Goal: Information Seeking & Learning: Learn about a topic

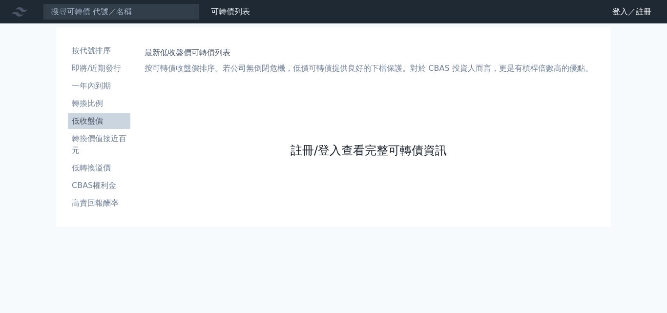
click at [336, 145] on link "註冊/登入查看完整可轉債資訊" at bounding box center [369, 151] width 156 height 16
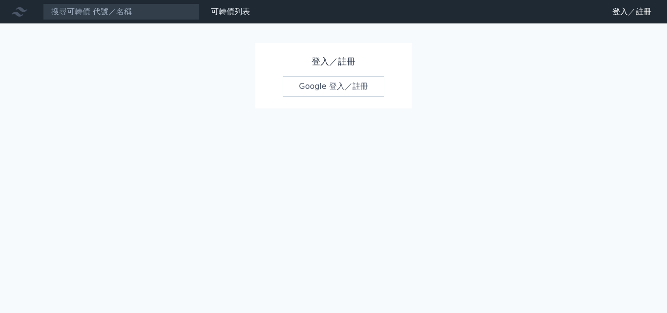
click at [317, 86] on link "Google 登入／註冊" at bounding box center [334, 86] width 102 height 21
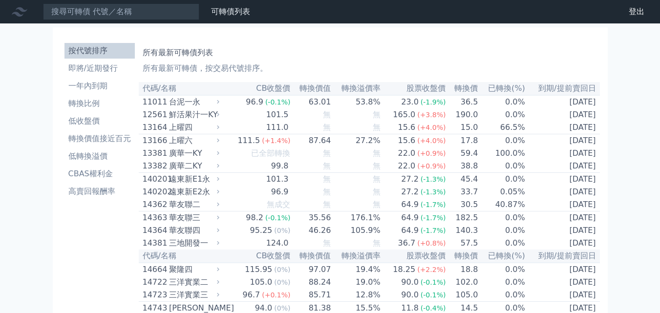
click at [85, 150] on link "低轉換溢價" at bounding box center [99, 156] width 70 height 16
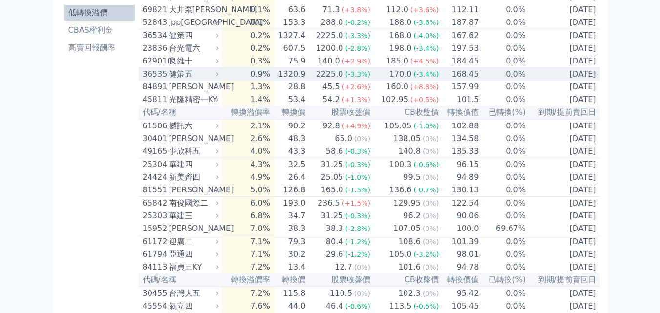
scroll to position [147, 0]
